Goal: Task Accomplishment & Management: Manage account settings

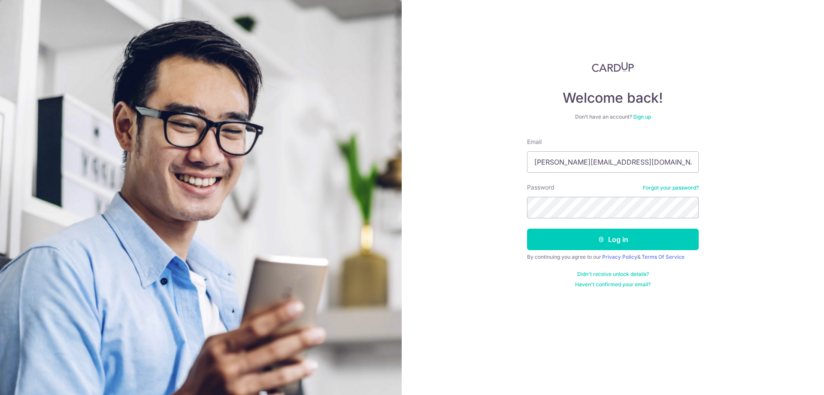
type input "[PERSON_NAME][EMAIL_ADDRESS][DOMAIN_NAME]"
click at [527, 228] on button "Log in" at bounding box center [613, 238] width 172 height 21
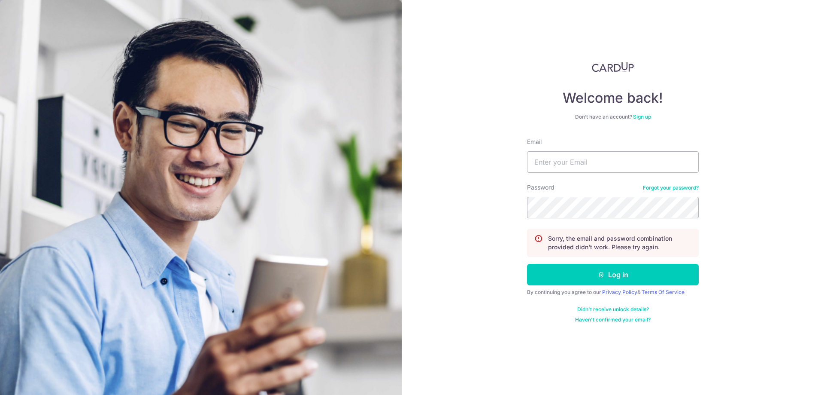
click at [527, 264] on button "Log in" at bounding box center [613, 274] width 172 height 21
click at [581, 162] on input "Email" at bounding box center [613, 161] width 172 height 21
type input "esther.yxh@gmail.com"
click at [527, 264] on button "Log in" at bounding box center [613, 274] width 172 height 21
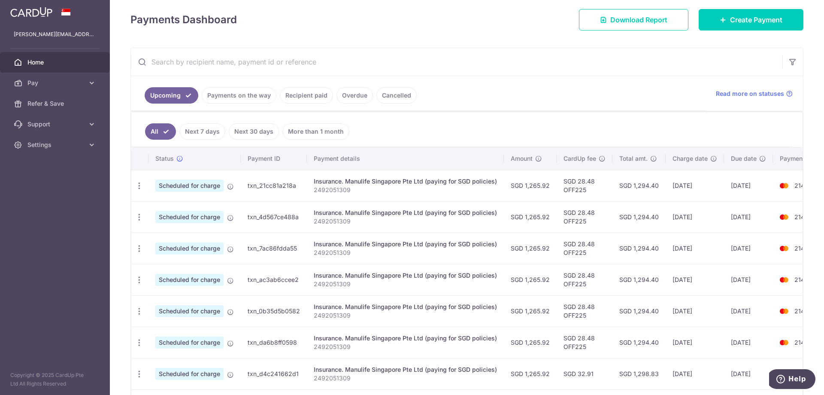
scroll to position [172, 0]
